Goal: Information Seeking & Learning: Learn about a topic

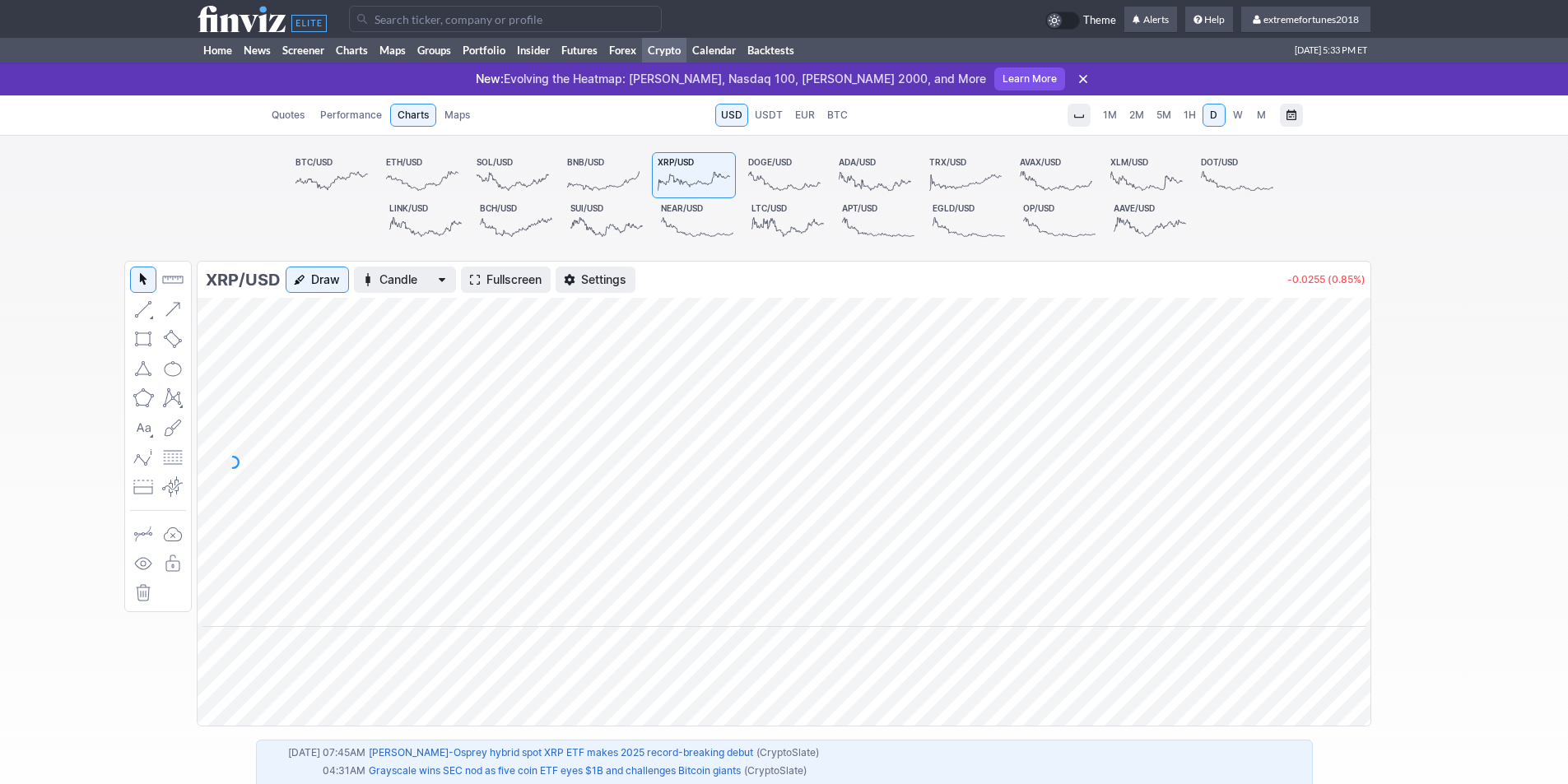
drag, startPoint x: 1355, startPoint y: 503, endPoint x: 1357, endPoint y: 514, distance: 11.2
click at [1357, 514] on div at bounding box center [1352, 459] width 35 height 289
click at [1075, 76] on icon at bounding box center [1082, 79] width 17 height 17
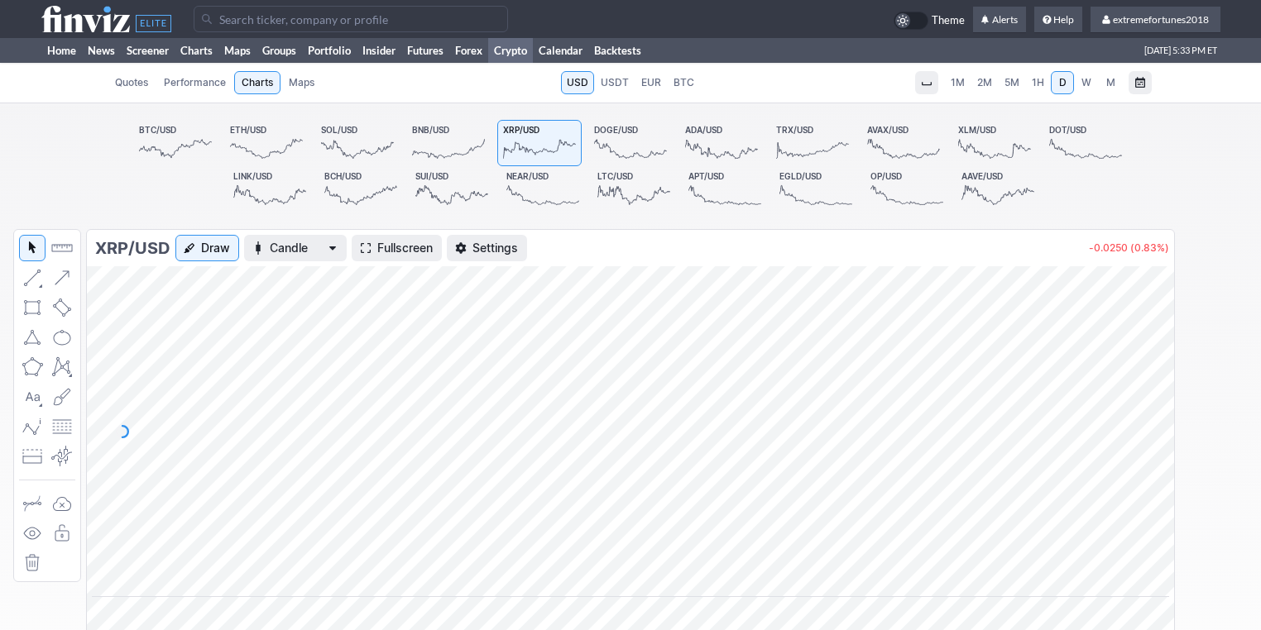
click at [417, 252] on span "Fullscreen" at bounding box center [404, 248] width 55 height 17
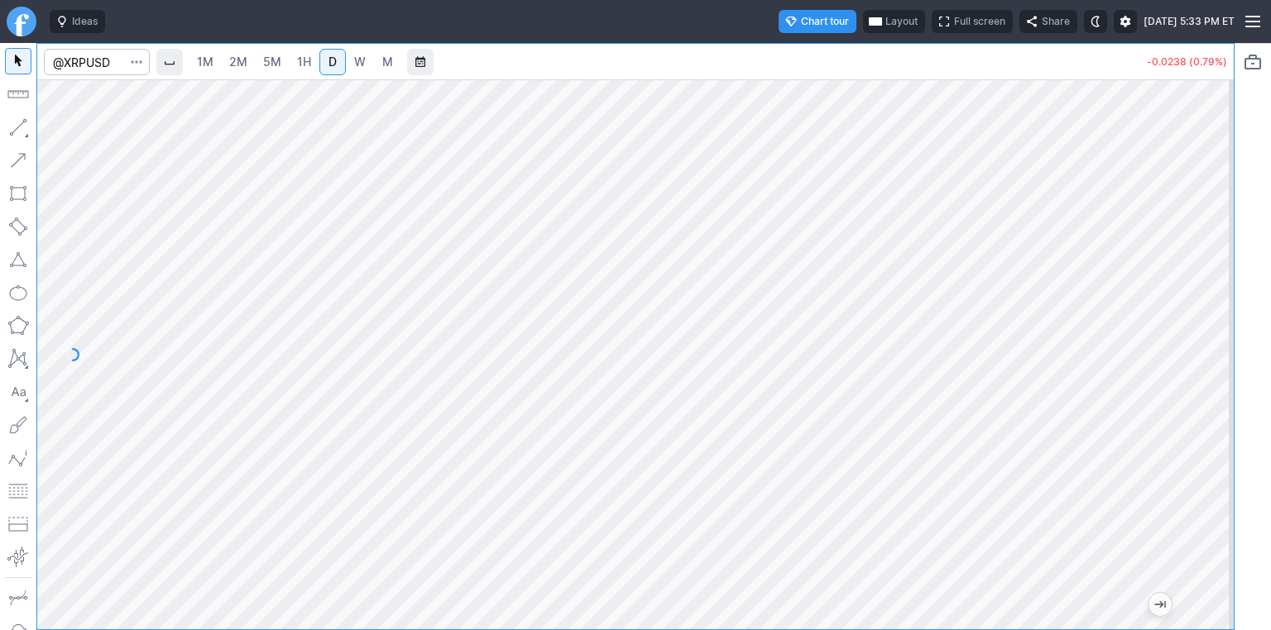
drag, startPoint x: 1218, startPoint y: 337, endPoint x: 1214, endPoint y: 425, distance: 87.7
click at [1215, 425] on div at bounding box center [1216, 350] width 35 height 509
drag, startPoint x: 1208, startPoint y: 401, endPoint x: 1208, endPoint y: 322, distance: 79.4
click at [1208, 322] on div at bounding box center [1216, 350] width 35 height 509
drag, startPoint x: 1216, startPoint y: 354, endPoint x: 1204, endPoint y: 262, distance: 92.5
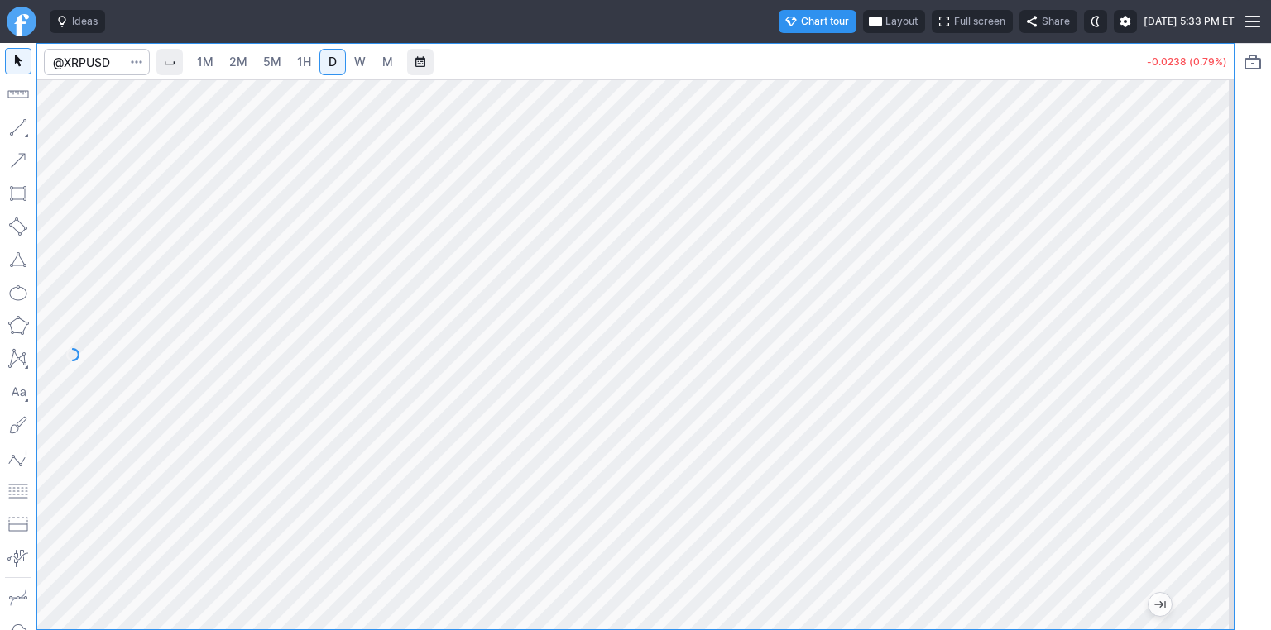
click at [1208, 261] on div at bounding box center [1216, 350] width 35 height 509
drag, startPoint x: 1216, startPoint y: 209, endPoint x: 1208, endPoint y: 352, distance: 143.3
click at [1218, 357] on div at bounding box center [1216, 350] width 35 height 509
click at [1101, 496] on div at bounding box center [635, 354] width 1196 height 550
drag, startPoint x: 1217, startPoint y: 516, endPoint x: 1218, endPoint y: 433, distance: 82.7
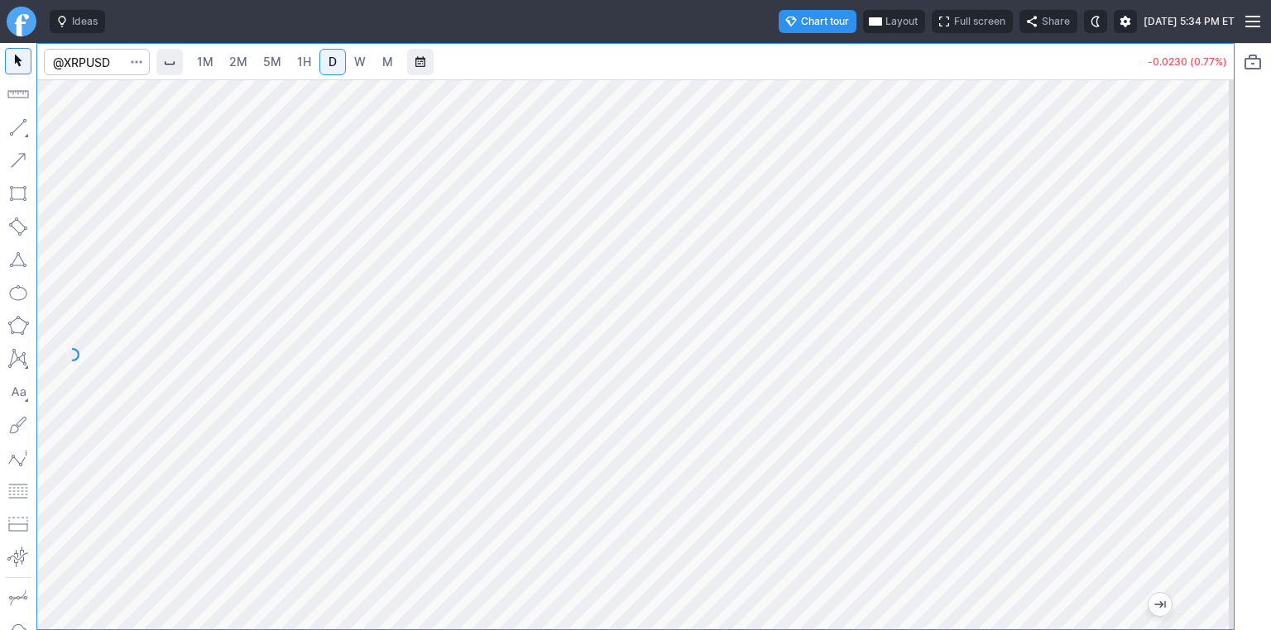
click at [1218, 433] on div at bounding box center [1216, 350] width 35 height 509
drag, startPoint x: 1215, startPoint y: 449, endPoint x: 1209, endPoint y: 461, distance: 12.9
click at [1214, 461] on div at bounding box center [1216, 350] width 35 height 509
click at [1213, 409] on div at bounding box center [1216, 350] width 35 height 509
drag, startPoint x: 1221, startPoint y: 402, endPoint x: 1217, endPoint y: 386, distance: 16.3
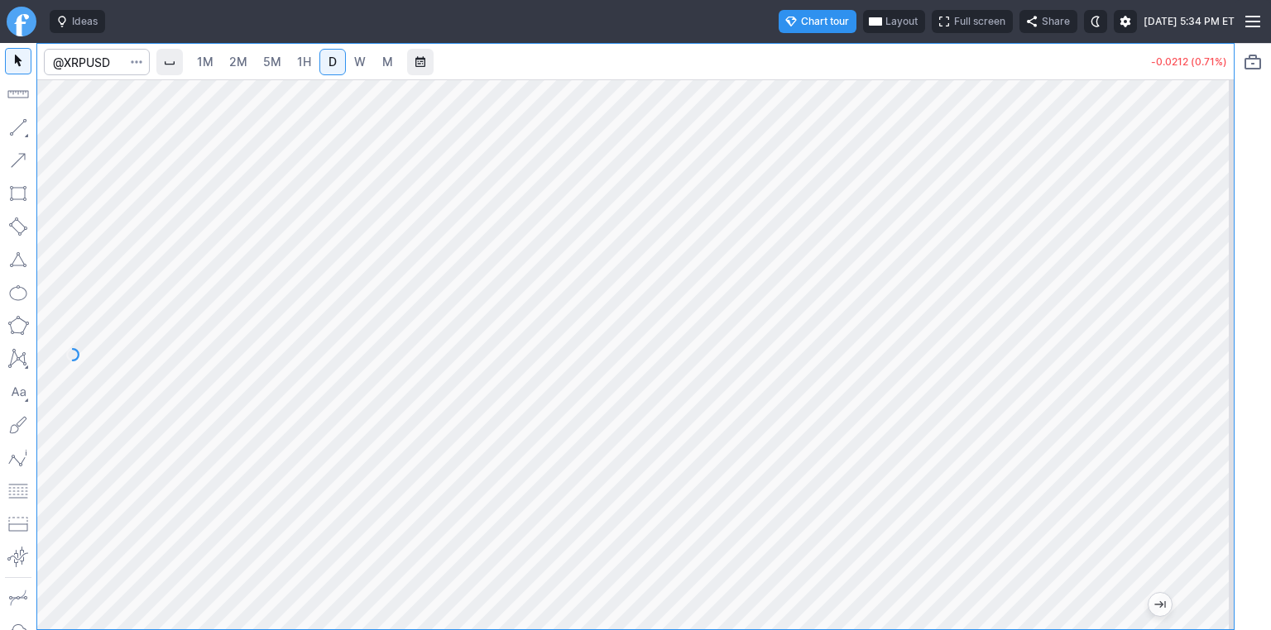
click at [1217, 386] on div at bounding box center [1216, 350] width 35 height 509
drag, startPoint x: 1218, startPoint y: 355, endPoint x: 1205, endPoint y: 170, distance: 185.7
click at [1214, 168] on div at bounding box center [1216, 350] width 35 height 509
click at [1198, 225] on div at bounding box center [635, 354] width 1196 height 550
drag, startPoint x: 1200, startPoint y: 447, endPoint x: 1227, endPoint y: 404, distance: 50.9
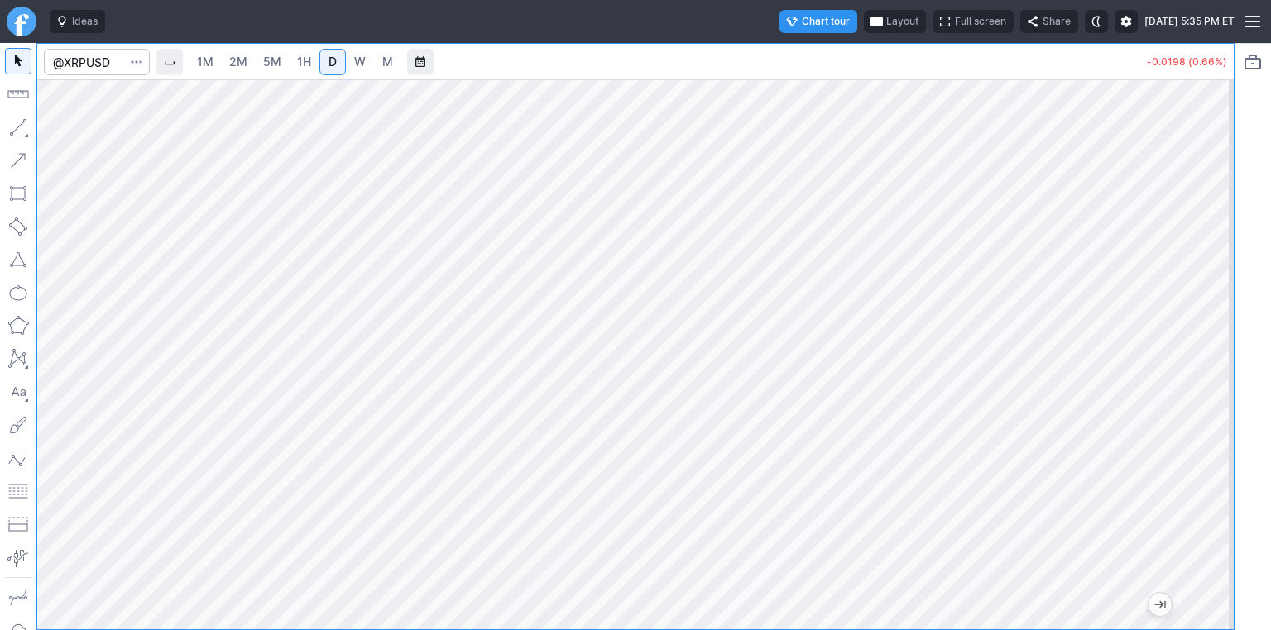
click at [1227, 404] on div at bounding box center [1216, 350] width 35 height 509
drag, startPoint x: 1220, startPoint y: 483, endPoint x: 1213, endPoint y: 451, distance: 32.9
click at [1213, 451] on div at bounding box center [1216, 350] width 35 height 509
drag, startPoint x: 1224, startPoint y: 317, endPoint x: 1211, endPoint y: 318, distance: 13.3
click at [1223, 318] on div at bounding box center [1216, 350] width 35 height 509
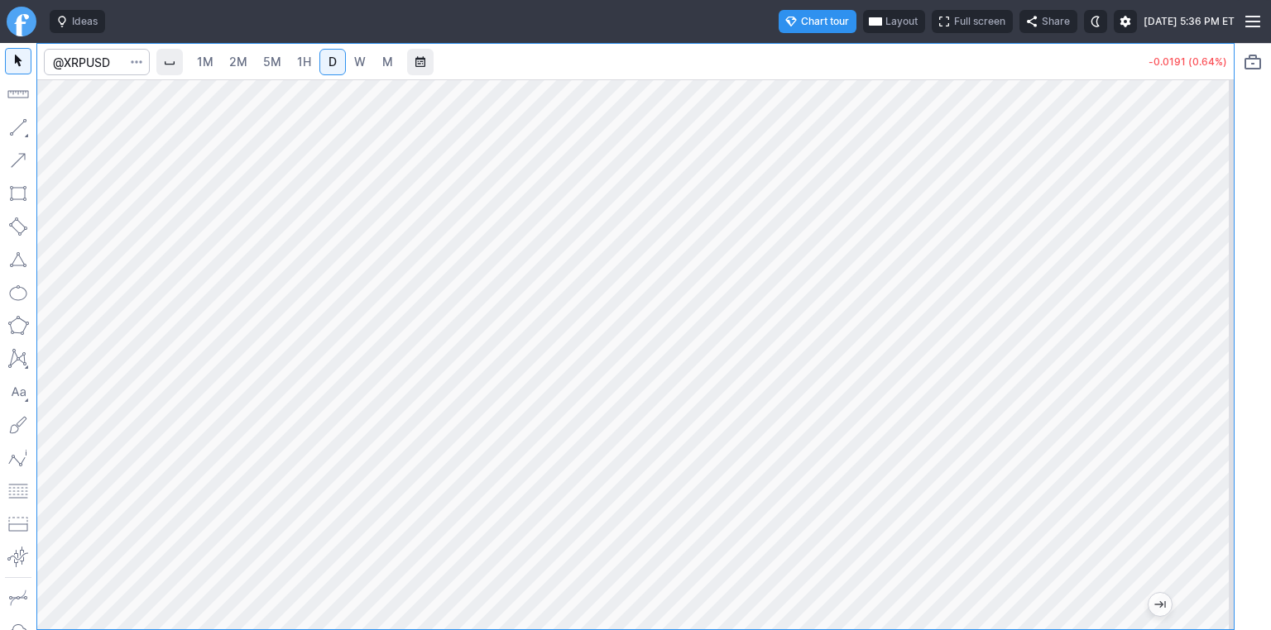
drag, startPoint x: 1223, startPoint y: 315, endPoint x: 1206, endPoint y: 510, distance: 195.1
click at [1225, 524] on div at bounding box center [1216, 350] width 35 height 509
click at [392, 65] on span "M" at bounding box center [387, 62] width 11 height 14
click at [333, 60] on span "D" at bounding box center [332, 62] width 8 height 14
click at [390, 60] on span "M" at bounding box center [387, 62] width 11 height 14
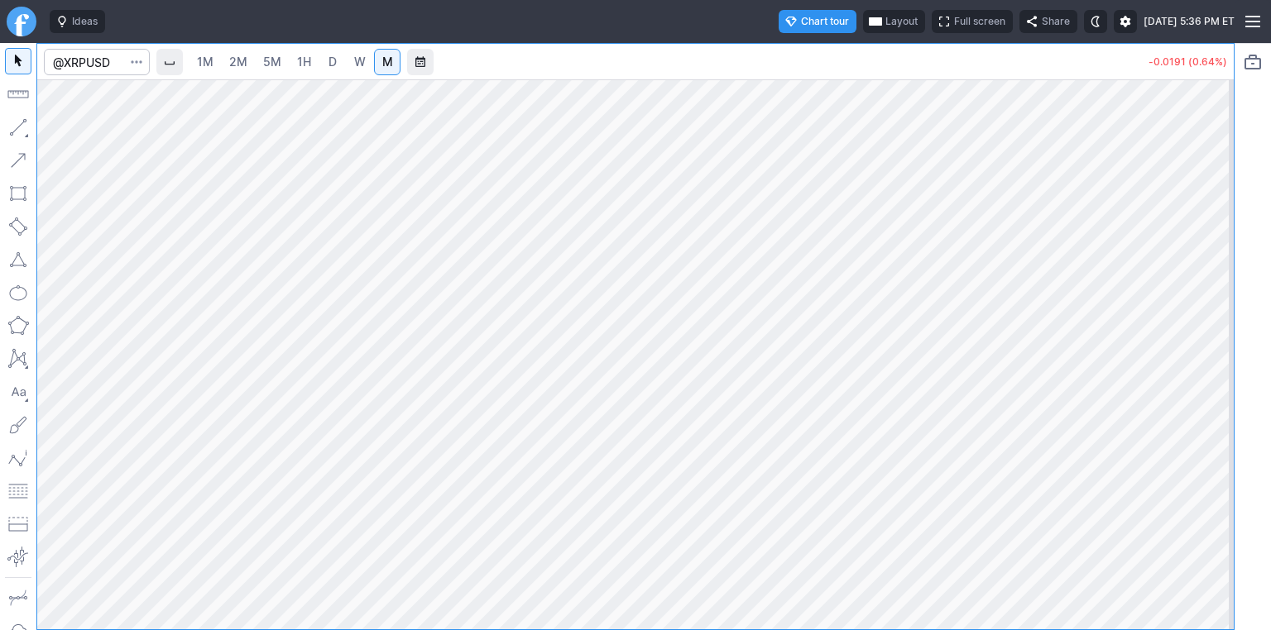
click at [357, 60] on span "W" at bounding box center [360, 62] width 12 height 14
click at [1223, 325] on div at bounding box center [1216, 350] width 35 height 509
click at [1218, 374] on div at bounding box center [635, 354] width 1196 height 550
drag, startPoint x: 1225, startPoint y: 315, endPoint x: 1218, endPoint y: 334, distance: 20.4
click at [1224, 330] on div at bounding box center [1216, 350] width 35 height 509
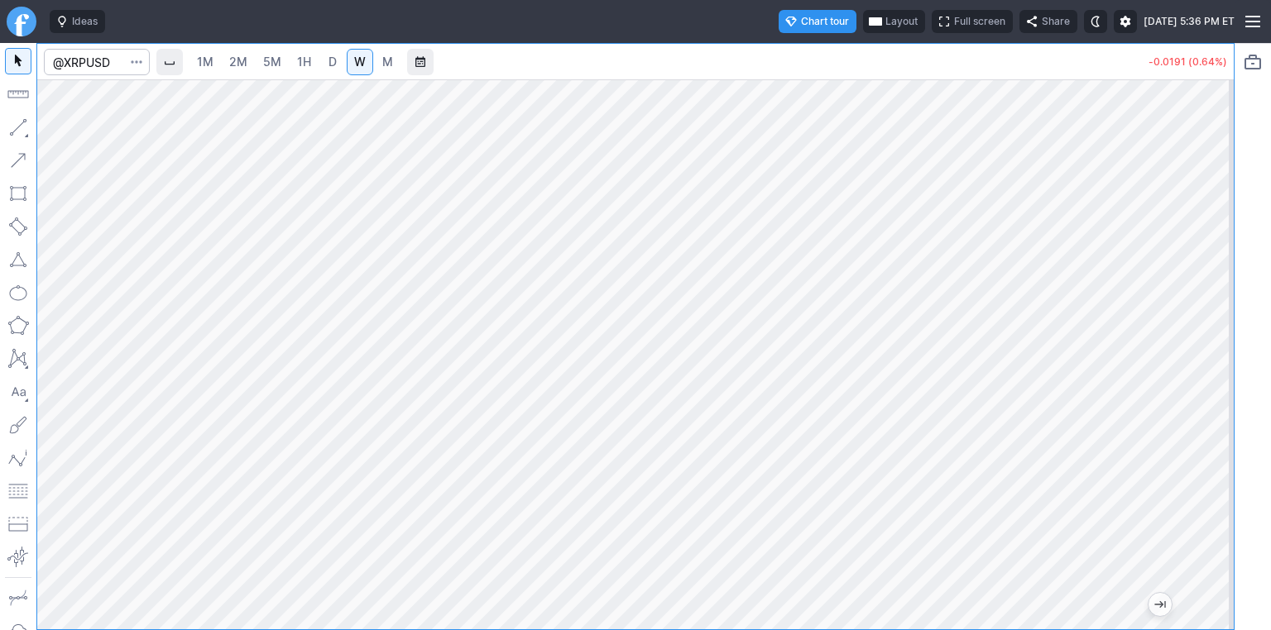
drag, startPoint x: 1218, startPoint y: 559, endPoint x: 1200, endPoint y: 462, distance: 98.3
click at [1221, 442] on div at bounding box center [1216, 350] width 35 height 509
drag, startPoint x: 1208, startPoint y: 441, endPoint x: 1218, endPoint y: 223, distance: 217.8
click at [1218, 223] on div at bounding box center [1216, 350] width 35 height 509
click at [1217, 292] on div at bounding box center [1216, 350] width 35 height 509
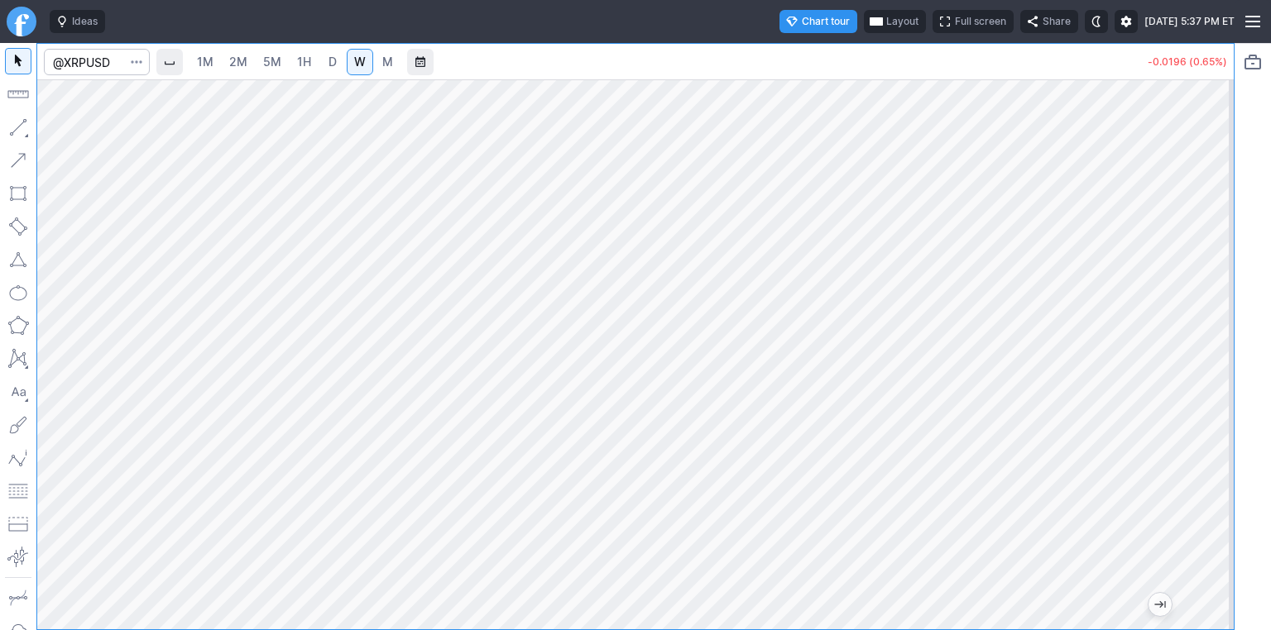
click at [1090, 553] on div at bounding box center [635, 354] width 1196 height 550
drag, startPoint x: 1227, startPoint y: 443, endPoint x: 1223, endPoint y: 397, distance: 46.4
click at [1223, 397] on div at bounding box center [1216, 350] width 35 height 509
click at [1181, 321] on div at bounding box center [635, 354] width 1196 height 550
click at [322, 53] on link "D" at bounding box center [332, 62] width 26 height 26
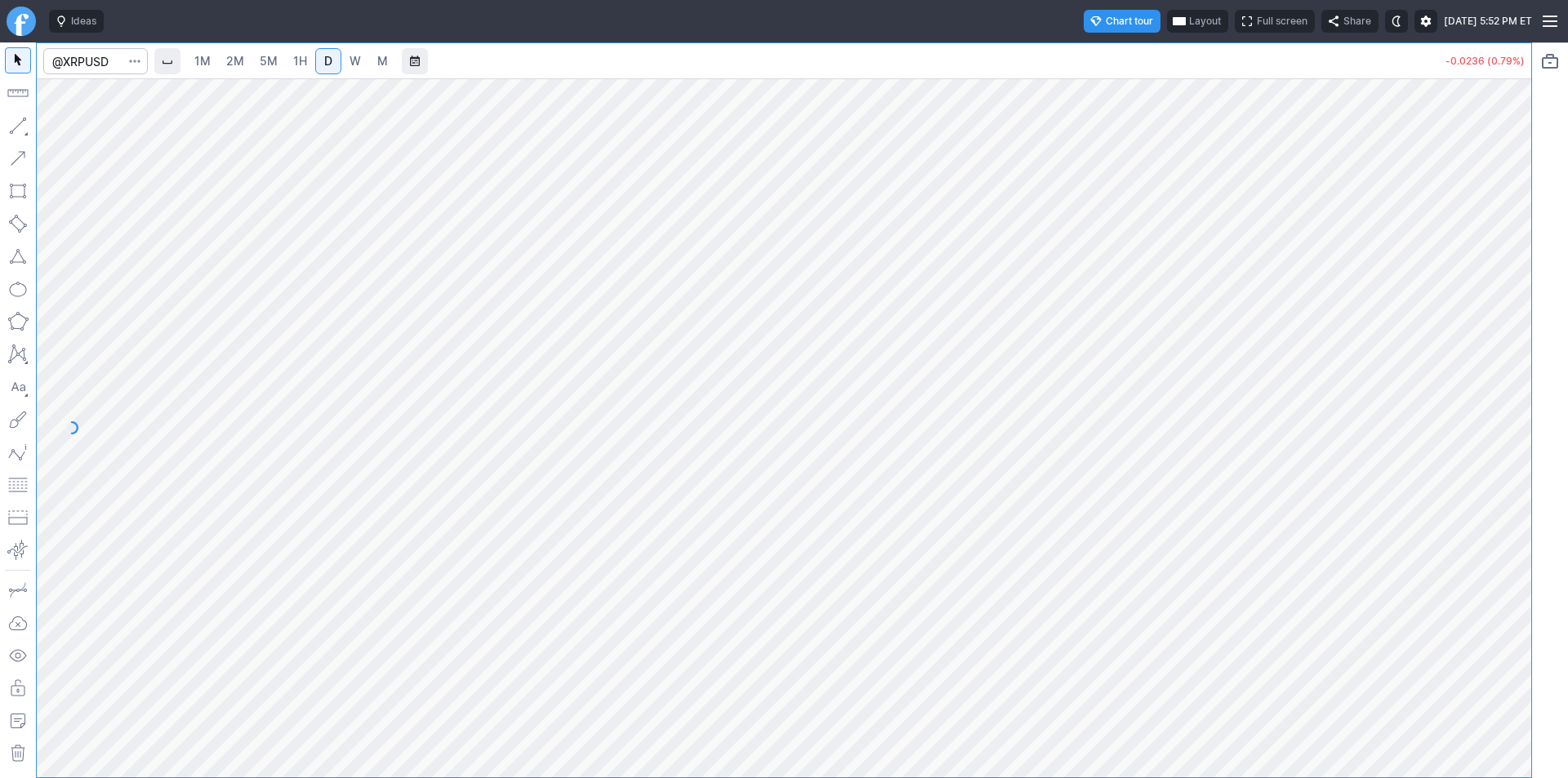
drag, startPoint x: 1518, startPoint y: 433, endPoint x: 1520, endPoint y: 505, distance: 72.0
click at [1254, 505] on div at bounding box center [1514, 424] width 35 height 659
click at [350, 68] on span "W" at bounding box center [355, 61] width 12 height 17
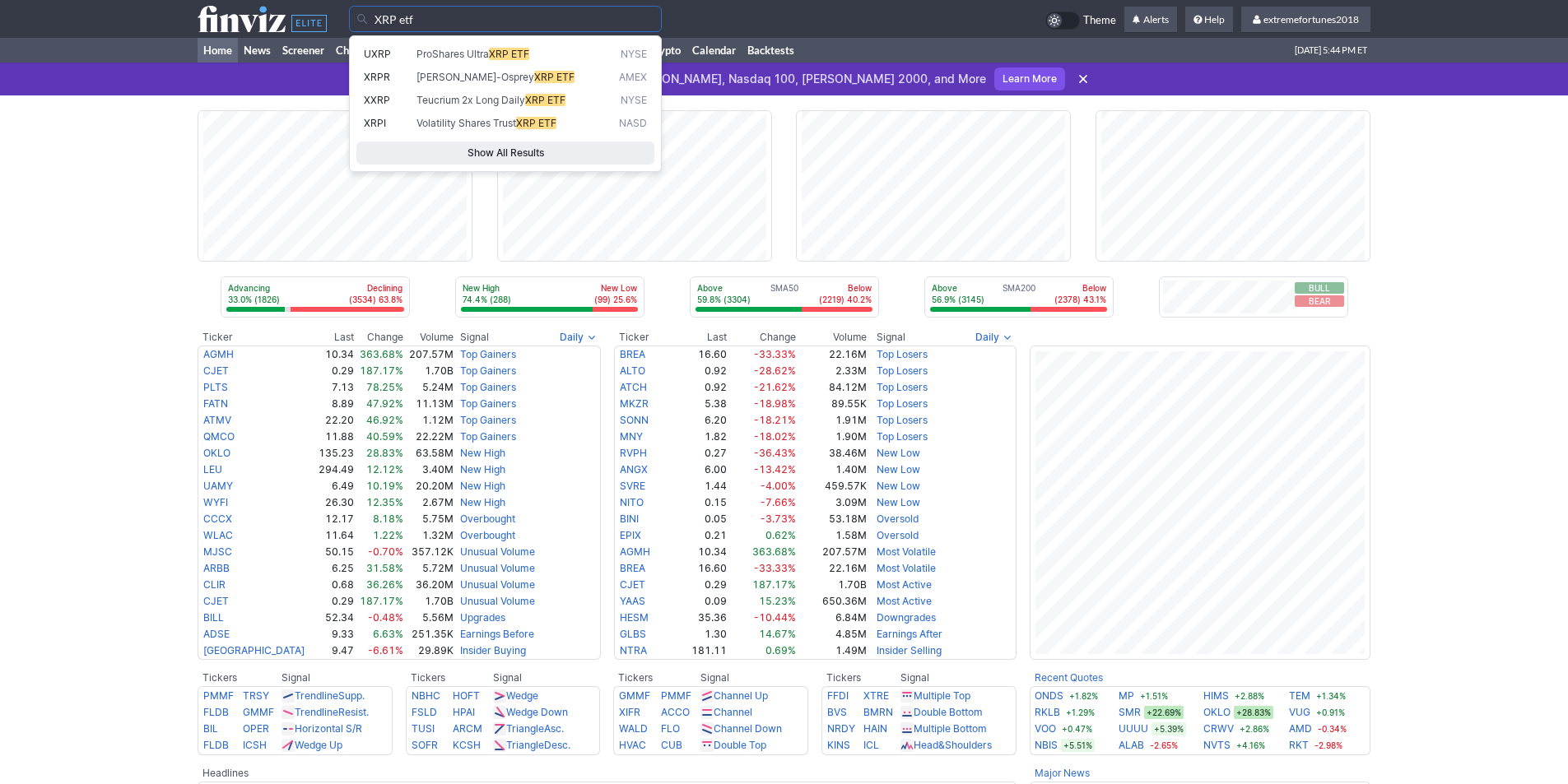
click at [523, 56] on span "XRP ETF" at bounding box center [508, 54] width 41 height 12
type input "UXRP"
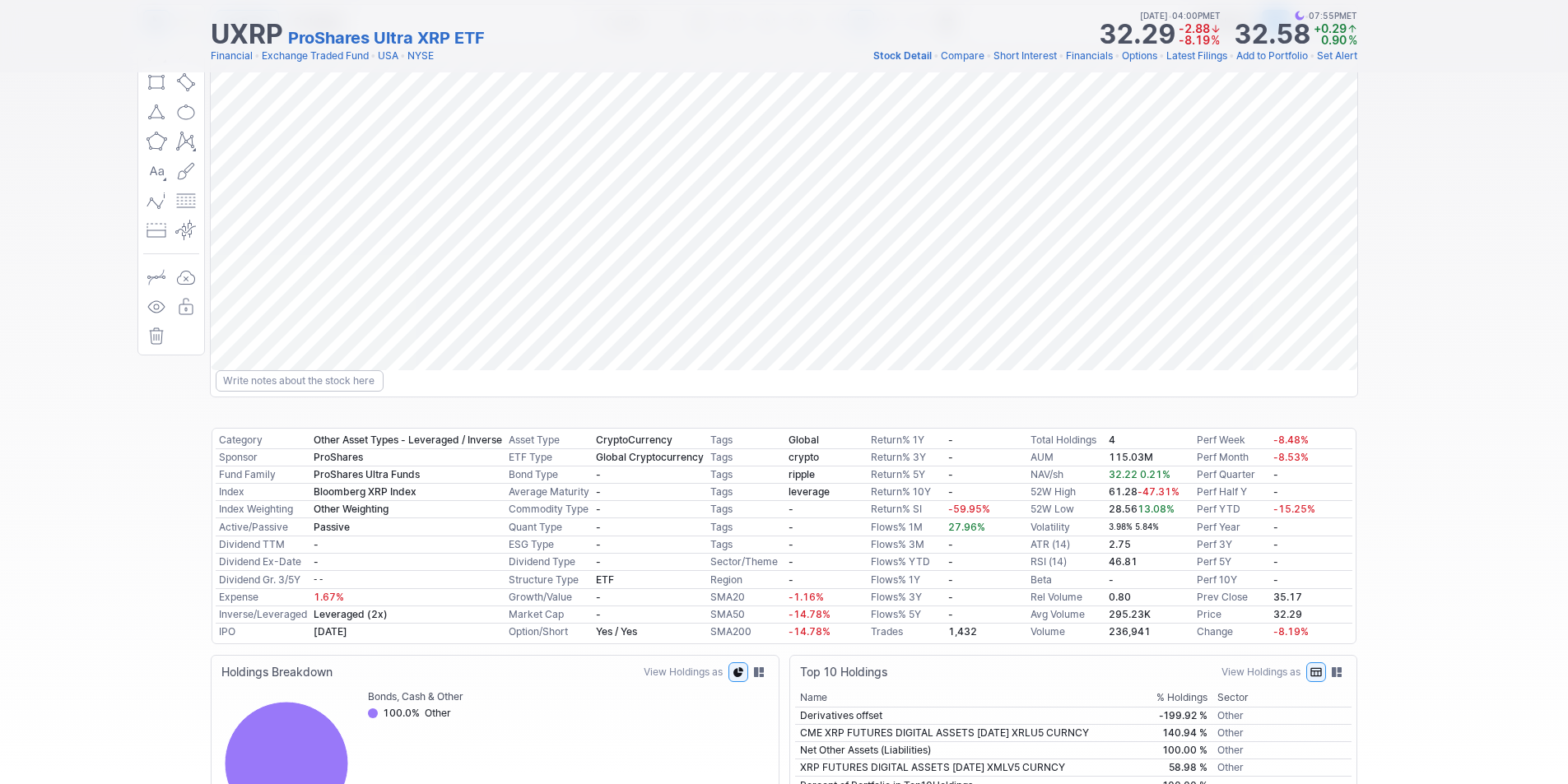
scroll to position [164, 0]
